Goal: Entertainment & Leisure: Browse casually

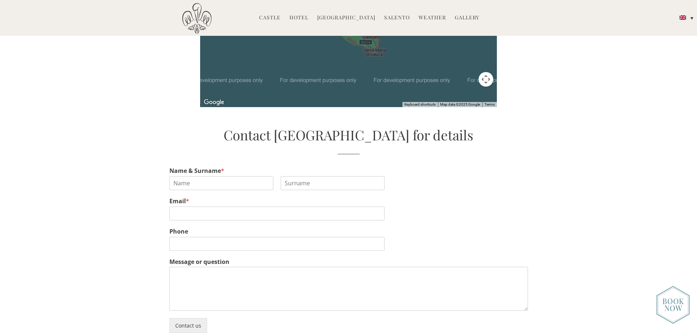
scroll to position [2158, 0]
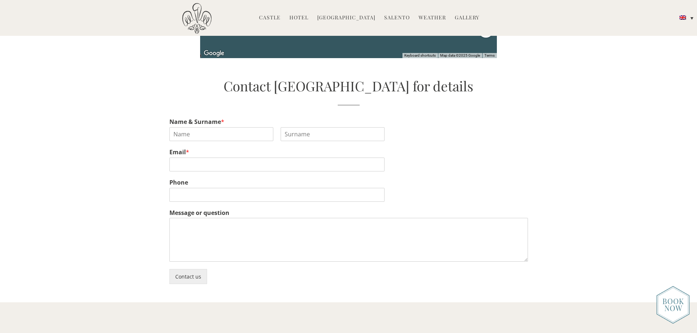
click at [457, 19] on link "Gallery" at bounding box center [467, 18] width 25 height 8
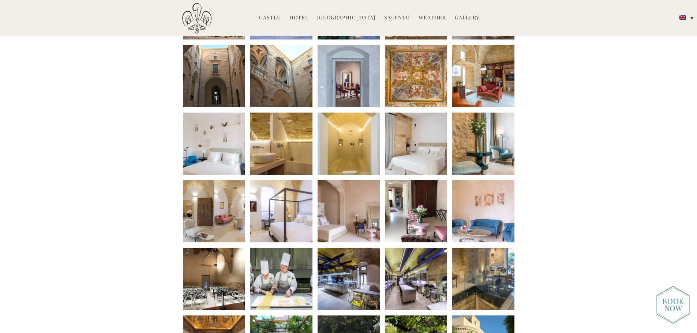
scroll to position [219, 0]
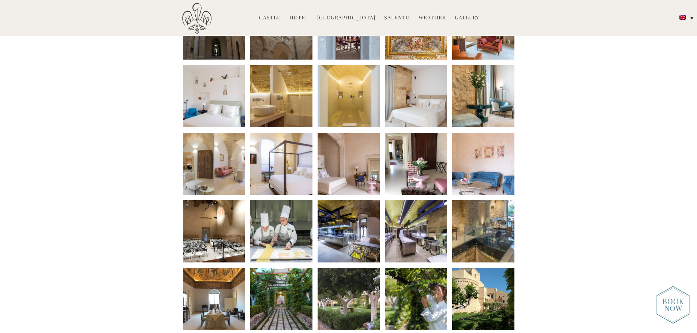
click at [359, 177] on li at bounding box center [348, 164] width 62 height 62
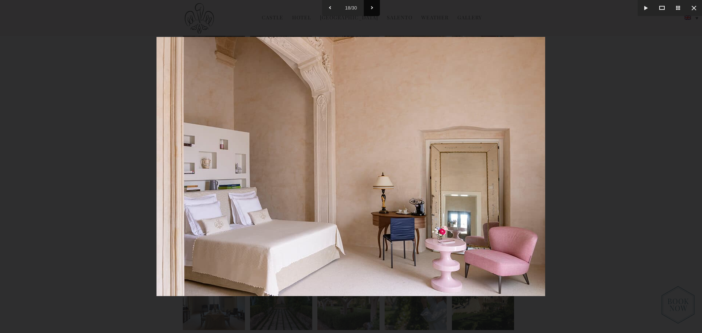
click at [369, 4] on button at bounding box center [372, 8] width 16 height 16
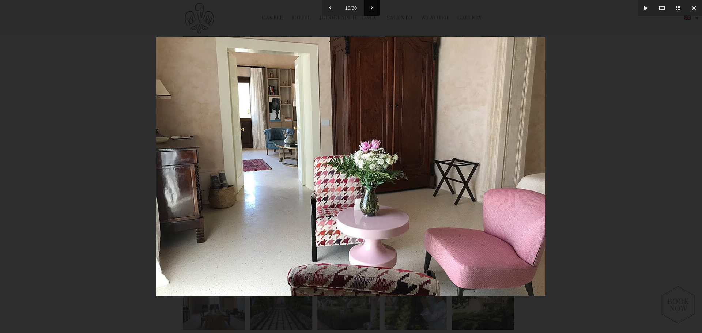
click at [369, 4] on button at bounding box center [372, 8] width 16 height 16
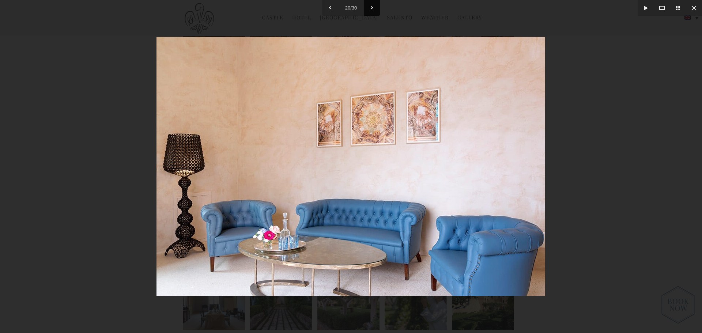
click at [369, 4] on button at bounding box center [372, 8] width 16 height 16
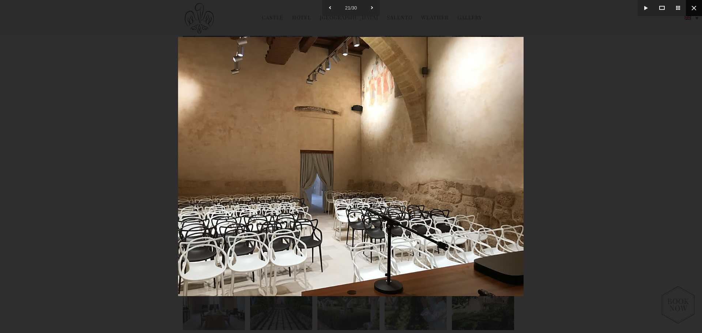
click at [690, 9] on button at bounding box center [694, 8] width 16 height 16
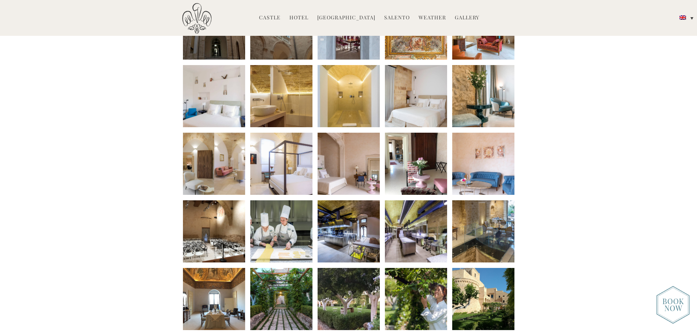
scroll to position [329, 0]
